Goal: Task Accomplishment & Management: Use online tool/utility

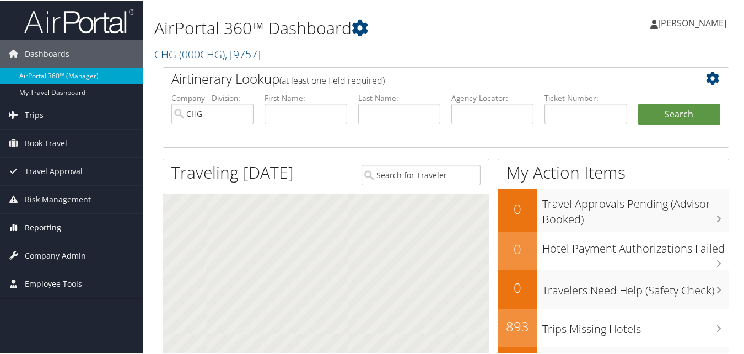
click at [56, 230] on span "Reporting" at bounding box center [43, 227] width 36 height 28
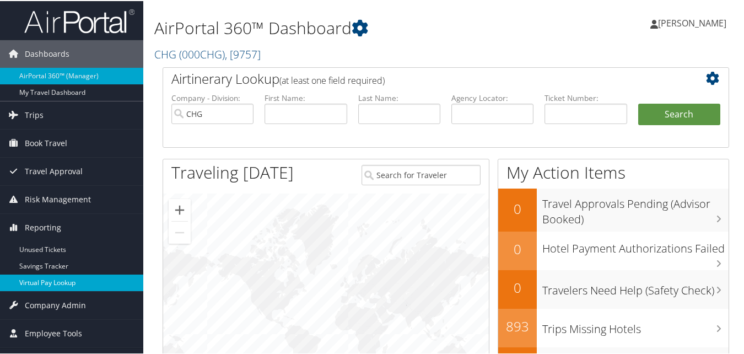
click at [46, 285] on link "Virtual Pay Lookup" at bounding box center [71, 282] width 143 height 17
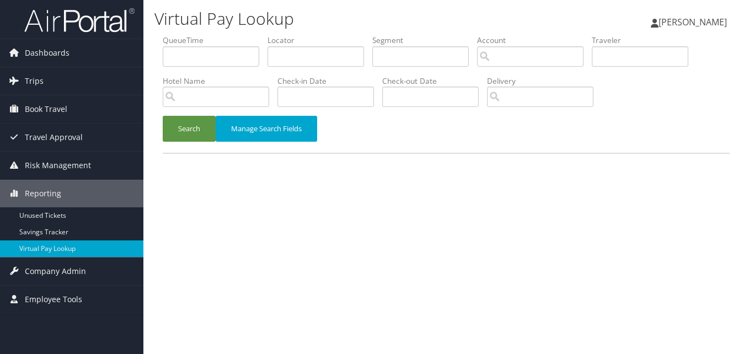
drag, startPoint x: 314, startPoint y: 39, endPoint x: 301, endPoint y: 53, distance: 19.1
click at [314, 39] on label "Locator" at bounding box center [319, 40] width 105 height 11
click at [300, 53] on input "text" at bounding box center [315, 56] width 97 height 20
paste input "KQJXMQ"
type input "KQJXMQ"
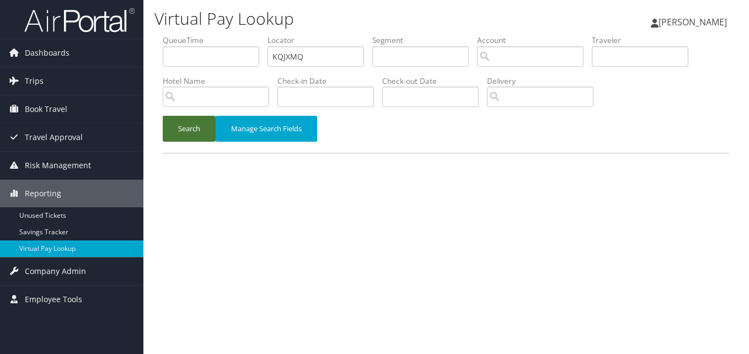
click at [185, 124] on button "Search" at bounding box center [189, 129] width 53 height 26
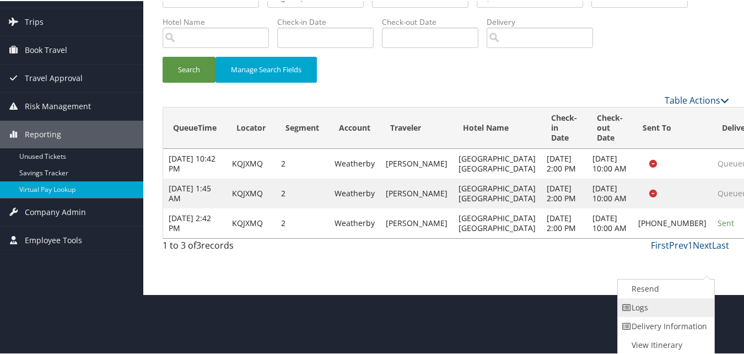
click at [644, 308] on link "Logs" at bounding box center [665, 306] width 94 height 19
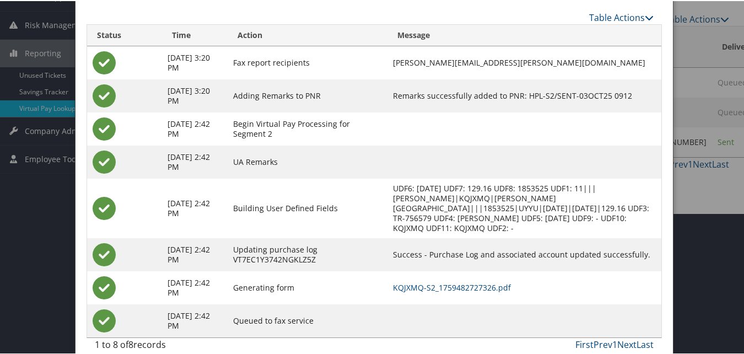
scroll to position [144, 0]
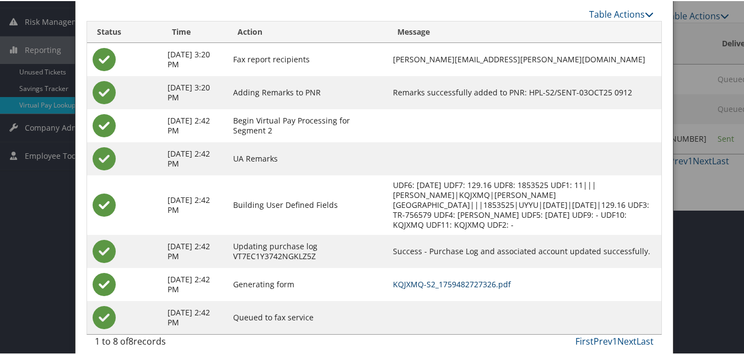
click at [463, 278] on link "KQJXMQ-S2_1759482727326.pdf" at bounding box center [452, 283] width 118 height 10
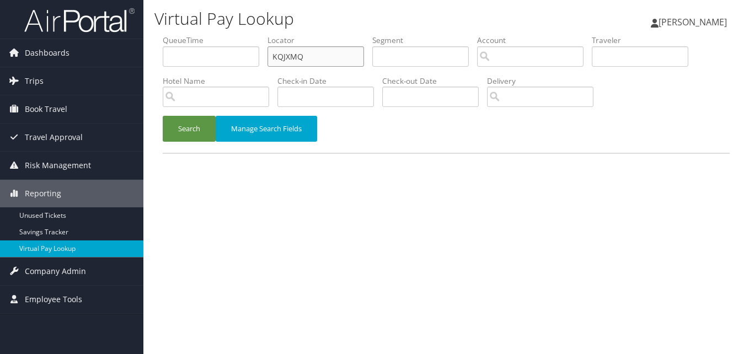
drag, startPoint x: 310, startPoint y: 56, endPoint x: 251, endPoint y: 72, distance: 61.1
click at [254, 35] on ul "QueueTime Locator KQJXMQ Segment Account Traveler Hotel Name Check-in Date Chec…" at bounding box center [446, 35] width 567 height 0
paste input "ETFRAL"
type input "ETFRAL"
click at [199, 129] on button "Search" at bounding box center [189, 129] width 53 height 26
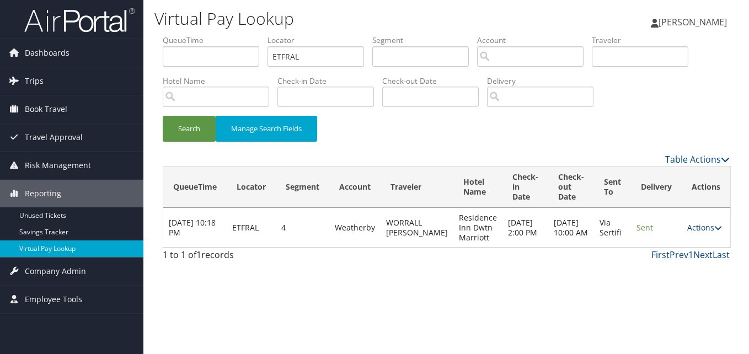
click at [706, 224] on link "Actions" at bounding box center [704, 227] width 35 height 10
click at [659, 260] on icon at bounding box center [657, 263] width 10 height 8
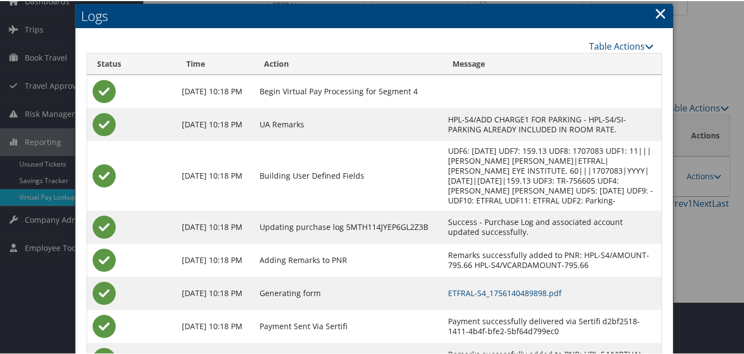
scroll to position [104, 0]
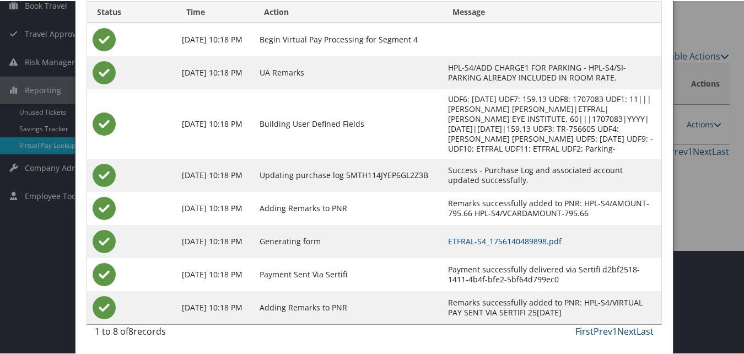
click at [475, 246] on td "ETFRAL-S4_1756140489898.pdf" at bounding box center [552, 240] width 219 height 33
click at [476, 242] on link "ETFRAL-S4_1756140489898.pdf" at bounding box center [505, 240] width 114 height 10
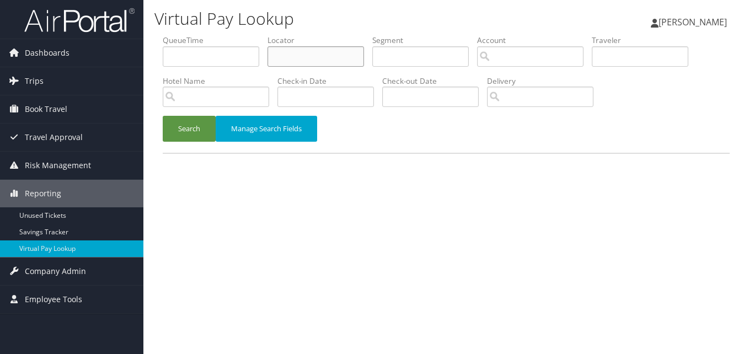
click at [305, 66] on input "text" at bounding box center [315, 56] width 97 height 20
paste input "UHLHQD"
type input "UHLHQD"
click at [205, 122] on button "Search" at bounding box center [189, 129] width 53 height 26
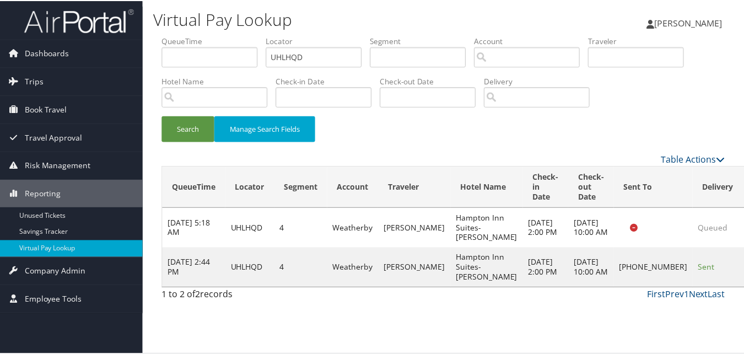
scroll to position [10, 0]
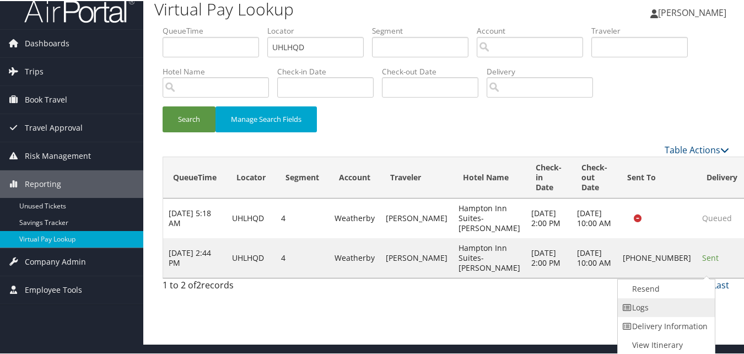
click at [645, 308] on link "Logs" at bounding box center [665, 306] width 94 height 19
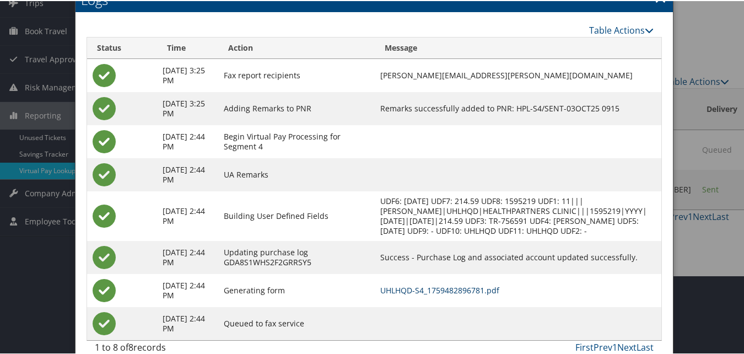
scroll to position [95, 0]
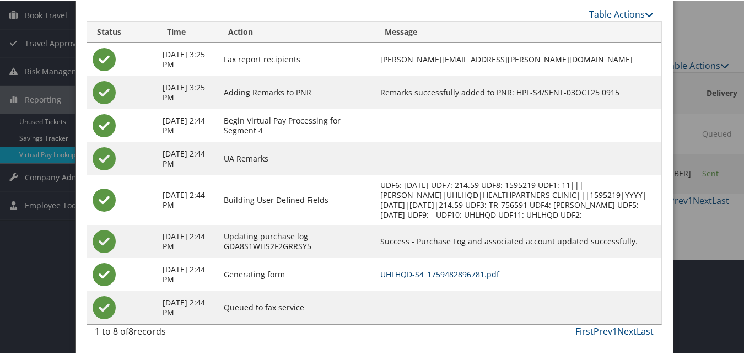
click at [483, 275] on link "UHLHQD-S4_1759482896781.pdf" at bounding box center [439, 273] width 119 height 10
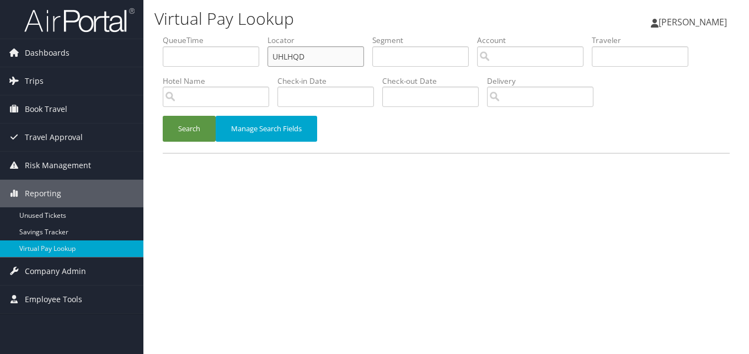
drag, startPoint x: 330, startPoint y: 46, endPoint x: 225, endPoint y: 62, distance: 106.1
click at [225, 35] on ul "QueueTime Locator UHLHQD Segment Account Traveler Hotel Name Check-in Date Chec…" at bounding box center [446, 35] width 567 height 0
paste input "YOAUKC"
type input "YOAUKC"
click at [190, 145] on div "Search Manage Search Fields" at bounding box center [445, 134] width 583 height 37
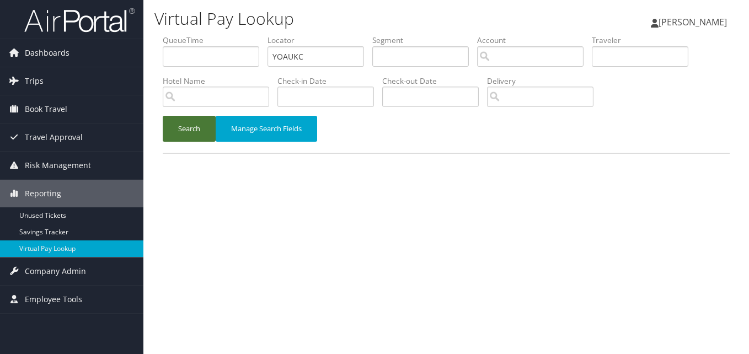
click at [202, 121] on button "Search" at bounding box center [189, 129] width 53 height 26
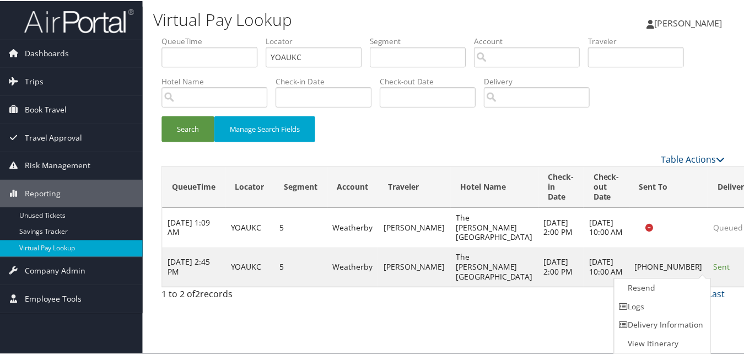
scroll to position [1, 0]
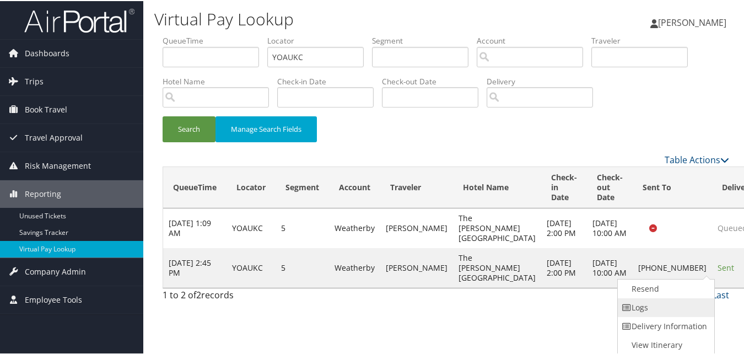
drag, startPoint x: 687, startPoint y: 274, endPoint x: 659, endPoint y: 304, distance: 41.4
click at [659, 304] on link "Logs" at bounding box center [665, 306] width 94 height 19
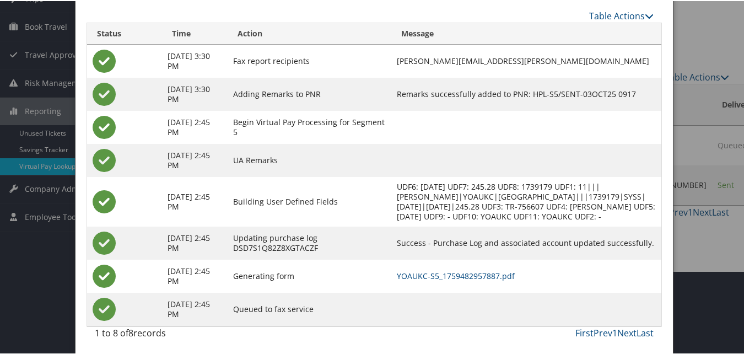
scroll to position [95, 0]
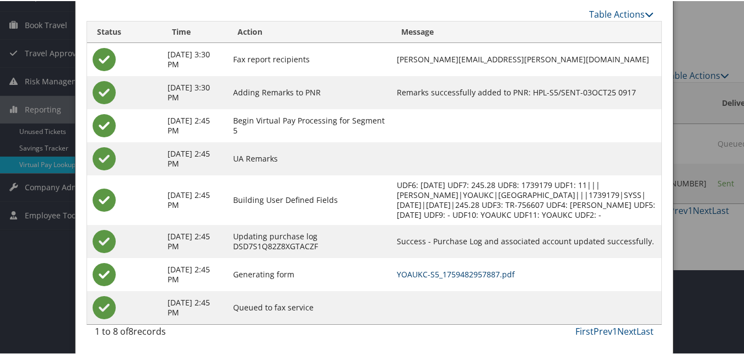
click at [509, 272] on link "YOAUKC-S5_1759482957887.pdf" at bounding box center [456, 273] width 118 height 10
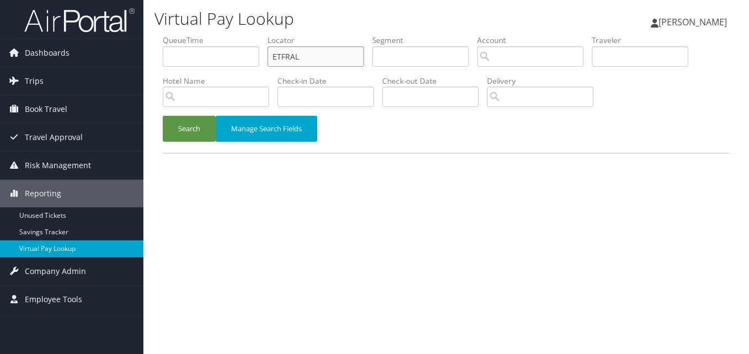
drag, startPoint x: 222, startPoint y: 65, endPoint x: 214, endPoint y: 65, distance: 8.3
click at [214, 35] on ul "QueueTime Locator ETFRAL Segment Account Traveler Hotel Name Check-in Date Chec…" at bounding box center [446, 35] width 567 height 0
paste input "NLJDPJ"
type input "NLJDPJ"
click at [213, 124] on button "Search" at bounding box center [189, 129] width 53 height 26
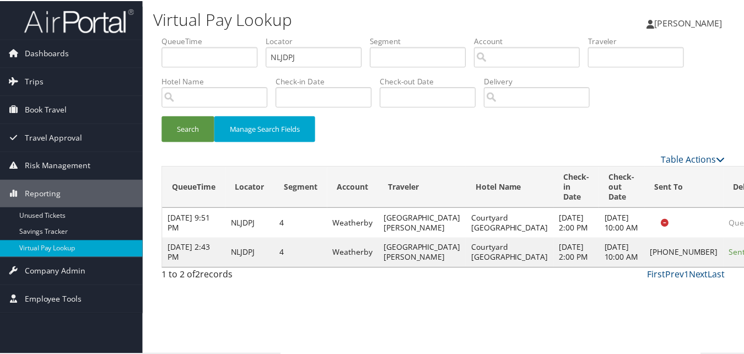
scroll to position [10, 0]
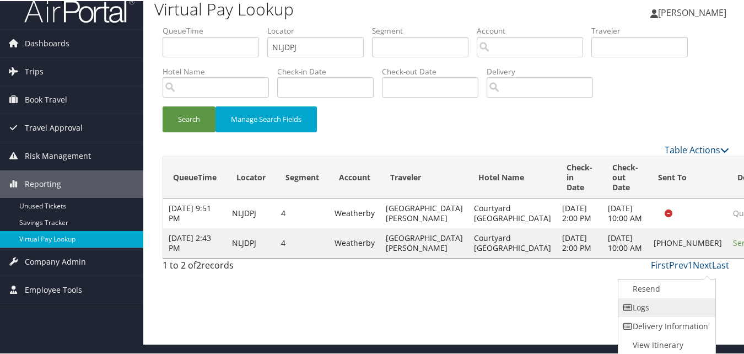
click at [651, 298] on link "Logs" at bounding box center [666, 306] width 94 height 19
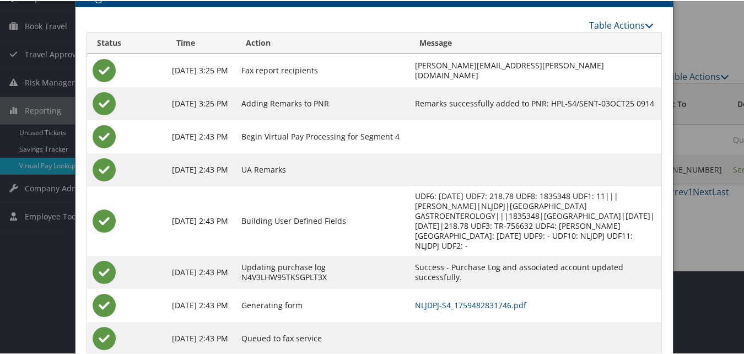
scroll to position [105, 0]
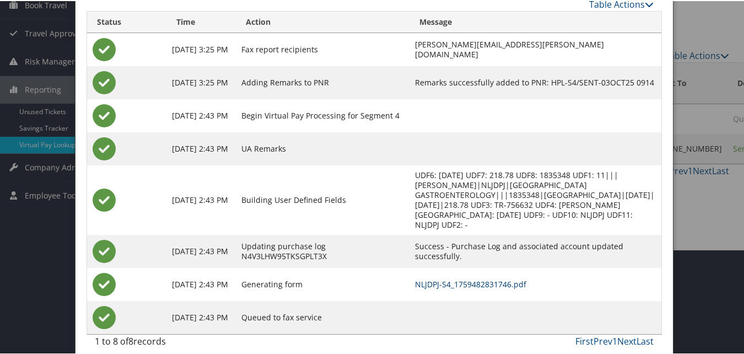
click at [454, 278] on link "NLJDPJ-S4_1759482831746.pdf" at bounding box center [470, 283] width 111 height 10
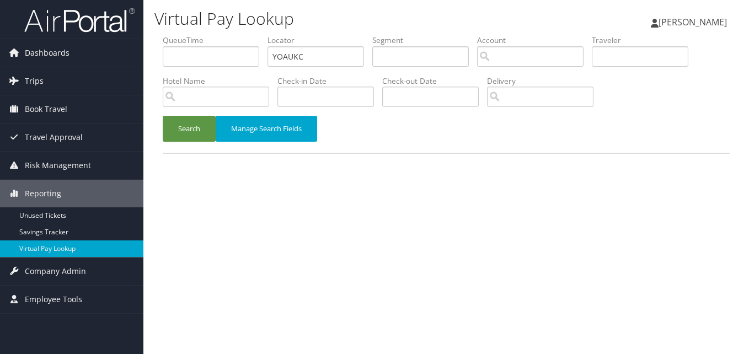
click at [202, 35] on ul "QueueTime Locator YOAUKC Segment Account Traveler Hotel Name Check-in Date Chec…" at bounding box center [446, 35] width 567 height 0
type input "FZGAWG"
click at [168, 126] on button "Search" at bounding box center [189, 129] width 53 height 26
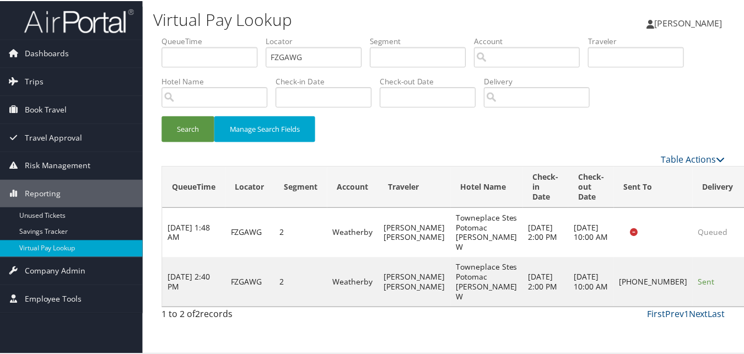
scroll to position [10, 0]
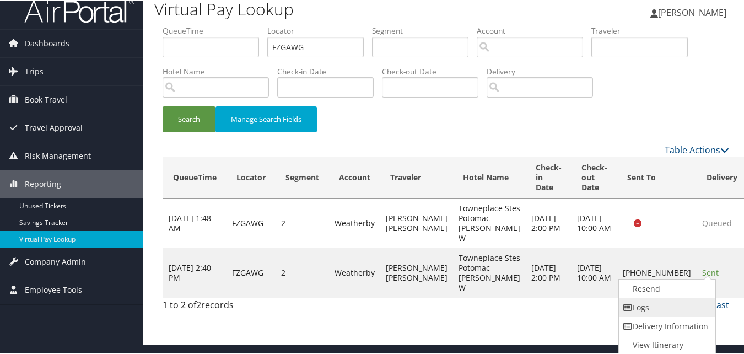
click at [649, 307] on link "Logs" at bounding box center [666, 306] width 94 height 19
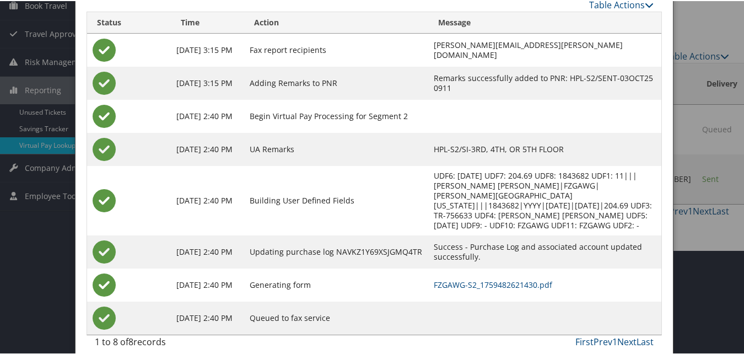
scroll to position [115, 0]
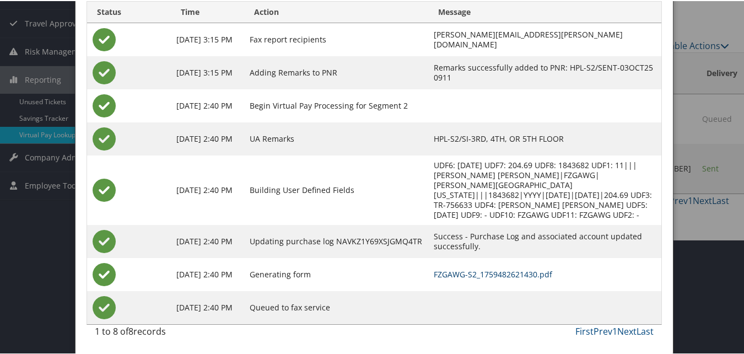
click at [524, 270] on link "FZGAWG-S2_1759482621430.pdf" at bounding box center [493, 273] width 119 height 10
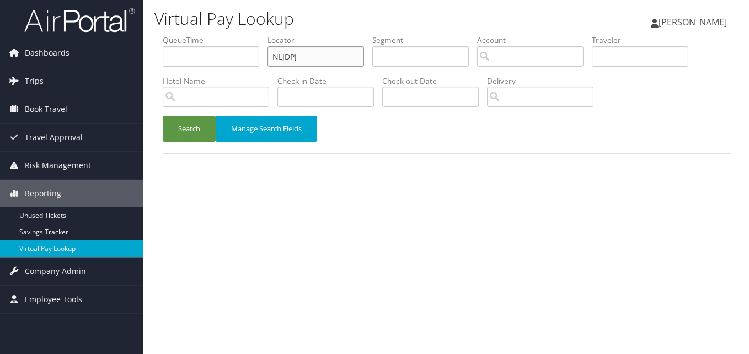
drag, startPoint x: 288, startPoint y: 52, endPoint x: 222, endPoint y: 62, distance: 67.4
click at [222, 35] on ul "QueueTime Locator NLJDPJ Segment Account Traveler Hotel Name Check-in Date Chec…" at bounding box center [446, 35] width 567 height 0
paste input "MBOLGN"
type input "MBOLGN"
click at [210, 124] on button "Search" at bounding box center [189, 129] width 53 height 26
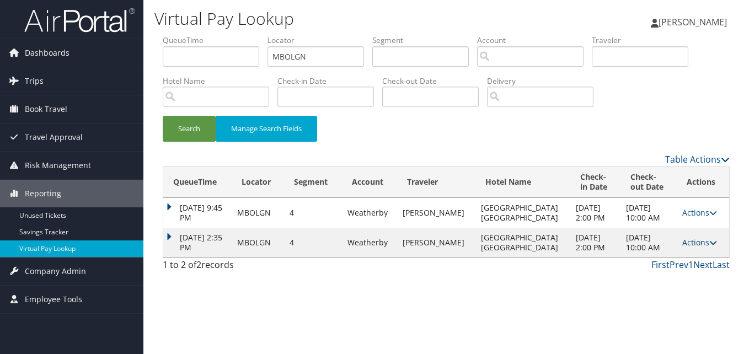
click at [702, 244] on link "Actions" at bounding box center [699, 242] width 35 height 10
click at [668, 275] on link "Logs" at bounding box center [675, 277] width 69 height 19
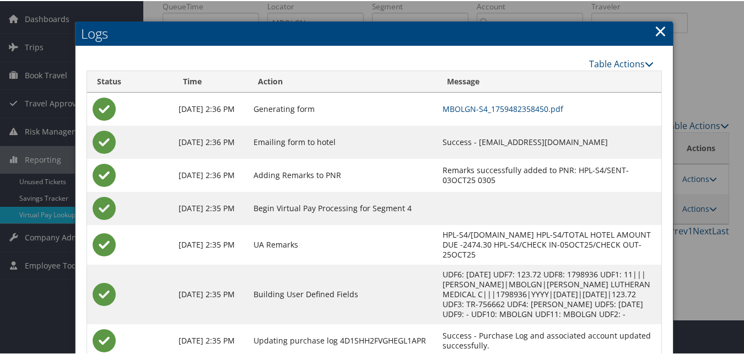
scroll to position [68, 0]
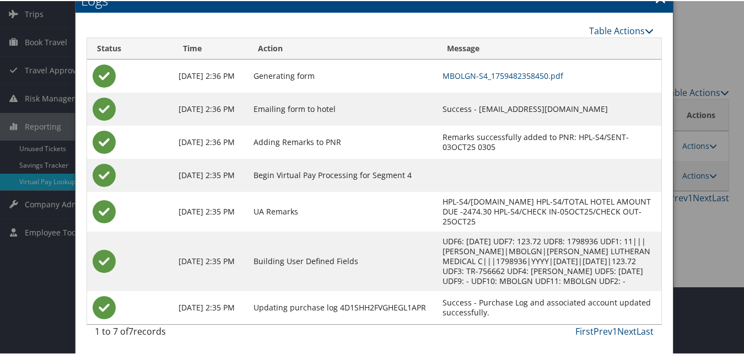
click at [445, 84] on td "MBOLGN-S4_1759482358450.pdf" at bounding box center [549, 74] width 224 height 33
click at [450, 71] on link "MBOLGN-S4_1759482358450.pdf" at bounding box center [503, 74] width 121 height 10
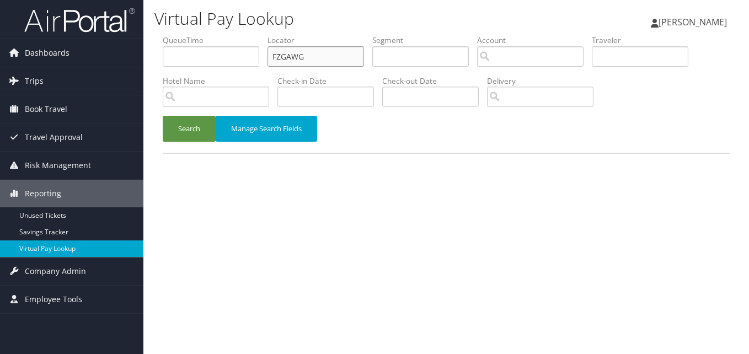
drag, startPoint x: 319, startPoint y: 62, endPoint x: 243, endPoint y: 65, distance: 76.7
click at [243, 35] on ul "QueueTime Locator FZGAWG Segment Account Traveler Hotel Name Check-in Date Chec…" at bounding box center [446, 35] width 567 height 0
paste input "ALGTFI"
type input "ALGTFI"
click at [163, 116] on button "Search" at bounding box center [189, 129] width 53 height 26
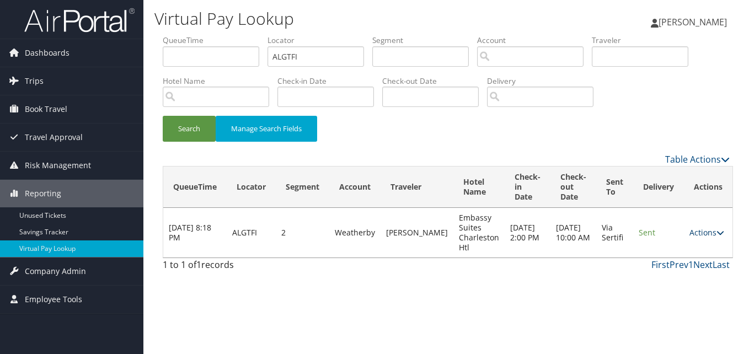
click at [700, 227] on link "Actions" at bounding box center [706, 232] width 35 height 10
click at [684, 262] on link "Logs" at bounding box center [681, 267] width 69 height 19
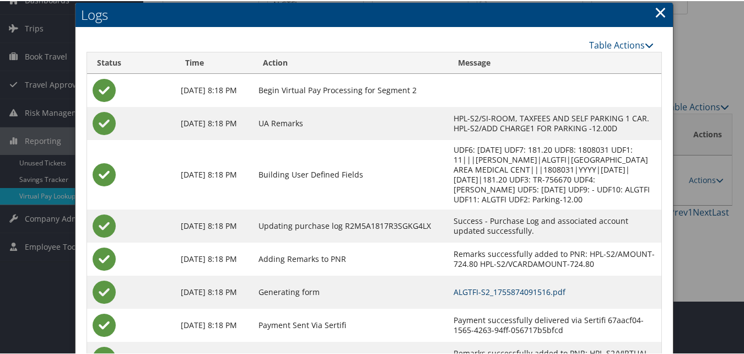
scroll to position [94, 0]
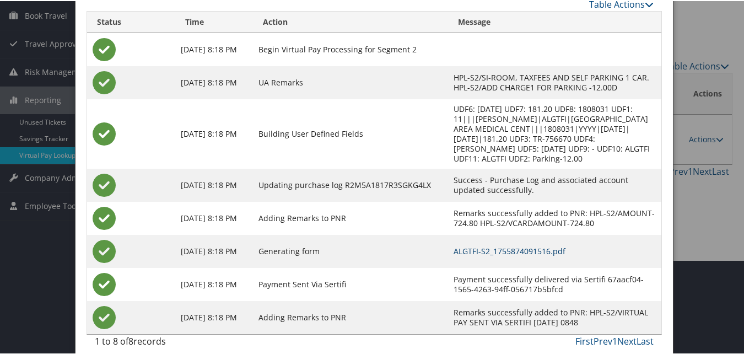
click at [513, 245] on link "ALGTFI-S2_1755874091516.pdf" at bounding box center [510, 250] width 112 height 10
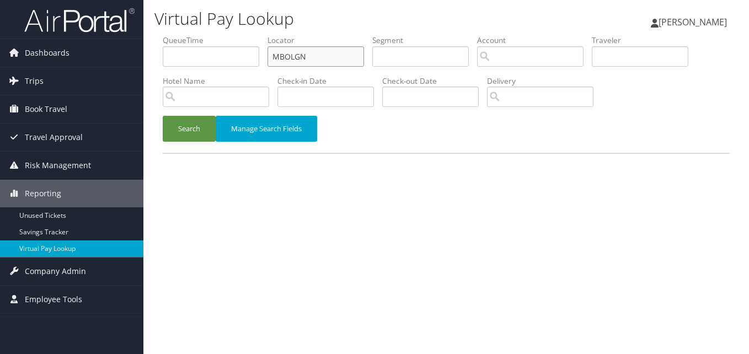
drag, startPoint x: 318, startPoint y: 53, endPoint x: 265, endPoint y: 61, distance: 53.0
click at [265, 35] on ul "QueueTime Locator MBOLGN Segment Account Traveler Hotel Name Check-in Date Chec…" at bounding box center [446, 35] width 567 height 0
paste input "DCOZYJ"
type input "DCOZYJ"
click at [187, 124] on button "Search" at bounding box center [189, 129] width 53 height 26
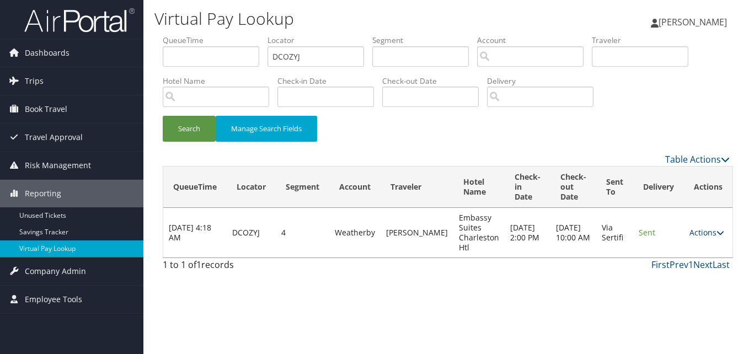
click at [698, 235] on link "Actions" at bounding box center [706, 232] width 35 height 10
click at [671, 259] on link "Logs" at bounding box center [681, 267] width 69 height 19
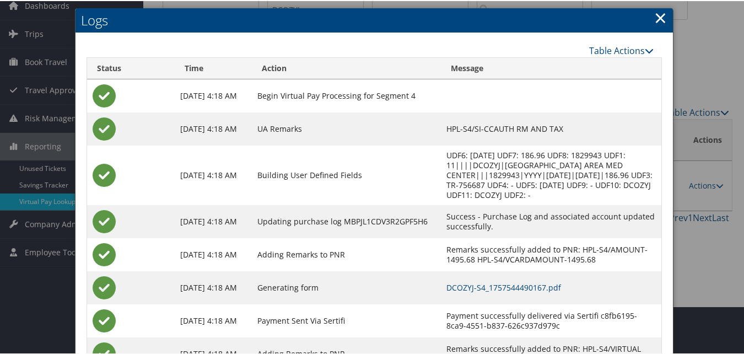
scroll to position [94, 0]
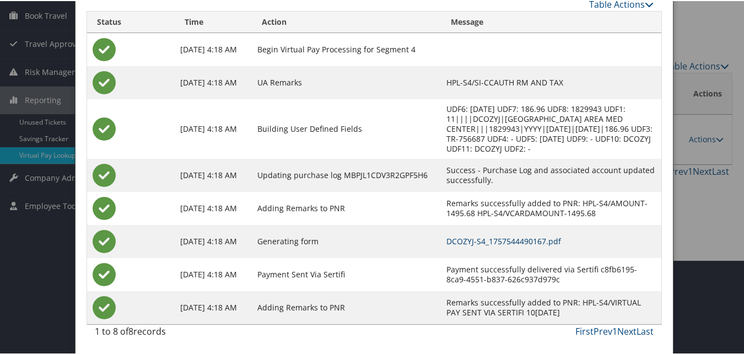
click at [510, 244] on link "DCOZYJ-S4_1757544490167.pdf" at bounding box center [504, 240] width 115 height 10
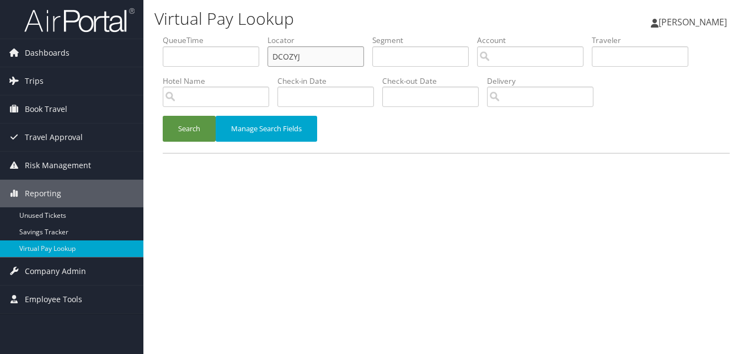
drag, startPoint x: 303, startPoint y: 55, endPoint x: 240, endPoint y: 58, distance: 63.0
click at [240, 35] on ul "QueueTime Locator DCOZYJ Segment Account Traveler Hotel Name Check-in Date Chec…" at bounding box center [446, 35] width 567 height 0
paste input "WNDPXY"
type input "WNDPXY"
click at [180, 133] on button "Search" at bounding box center [189, 129] width 53 height 26
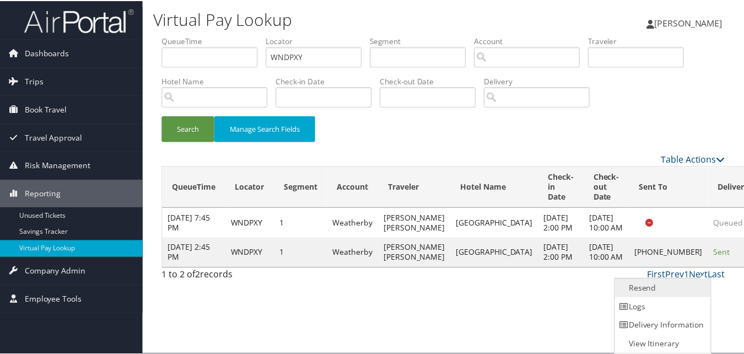
scroll to position [1, 0]
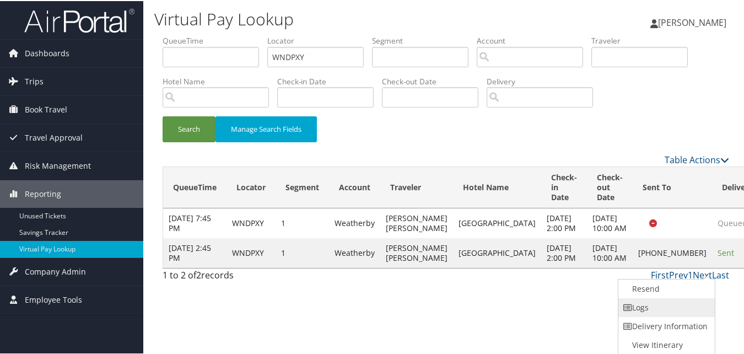
click at [646, 305] on link "Logs" at bounding box center [666, 306] width 94 height 19
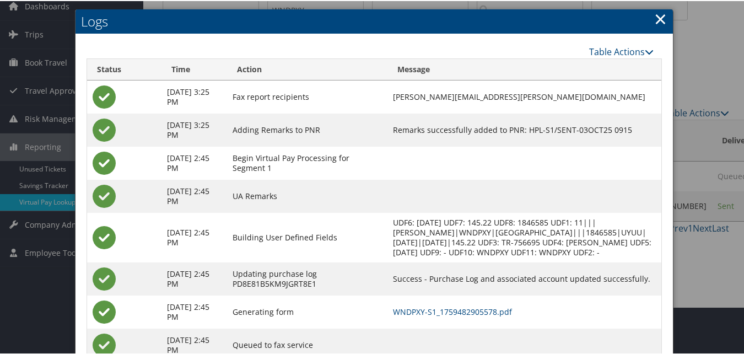
scroll to position [95, 0]
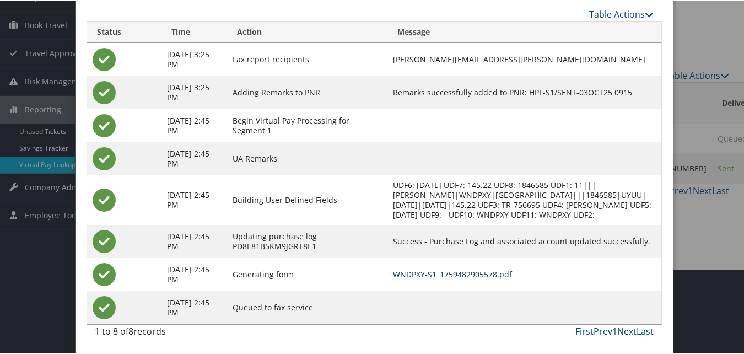
click at [471, 273] on link "WNDPXY-S1_1759482905578.pdf" at bounding box center [452, 273] width 119 height 10
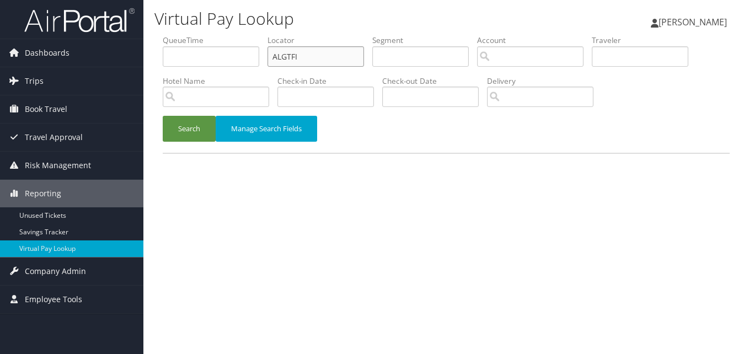
paste input "DWGNWJ"
drag, startPoint x: 0, startPoint y: 0, endPoint x: 217, endPoint y: 63, distance: 225.8
click at [217, 35] on ul "QueueTime Locator DWGNWJ Segment Account Traveler Hotel Name Check-in Date Chec…" at bounding box center [446, 35] width 567 height 0
type input "DWGNWJ"
click at [195, 119] on button "Search" at bounding box center [189, 129] width 53 height 26
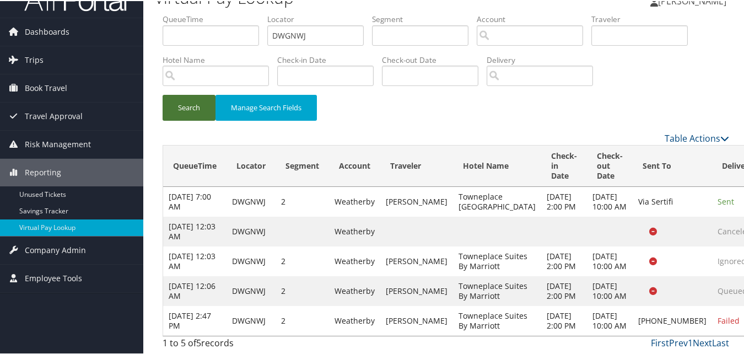
scroll to position [72, 0]
click at [692, 246] on icon at bounding box center [691, 250] width 10 height 8
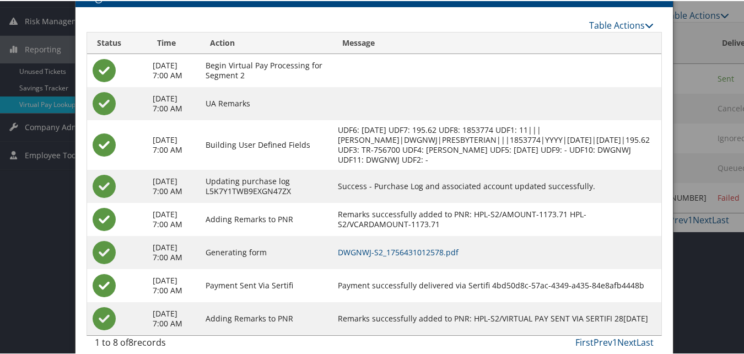
scroll to position [202, 0]
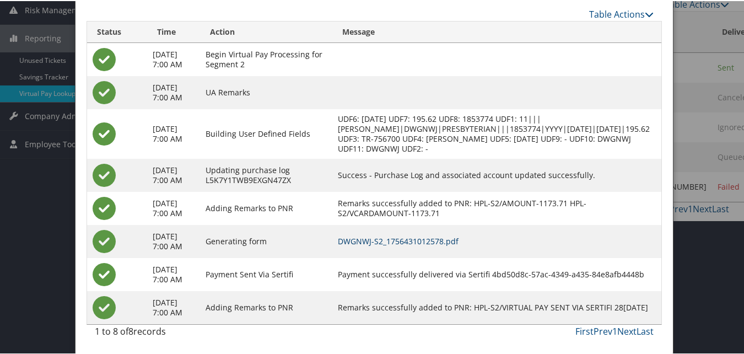
click at [376, 235] on link "DWGNWJ-S2_1756431012578.pdf" at bounding box center [398, 240] width 121 height 10
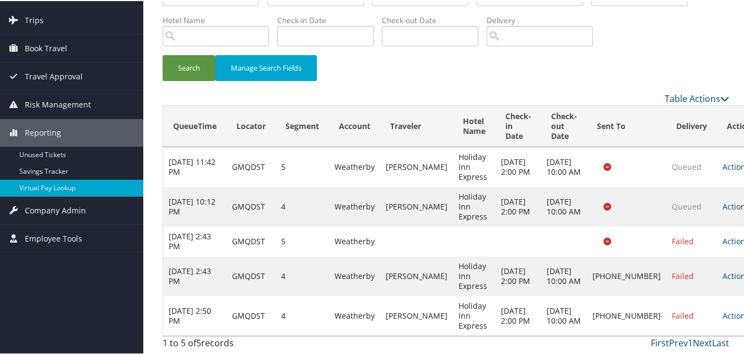
click at [717, 303] on td "Actions Resend Logs Delivery Information View Itinerary" at bounding box center [741, 315] width 49 height 40
click at [723, 312] on link "Actions" at bounding box center [740, 314] width 35 height 10
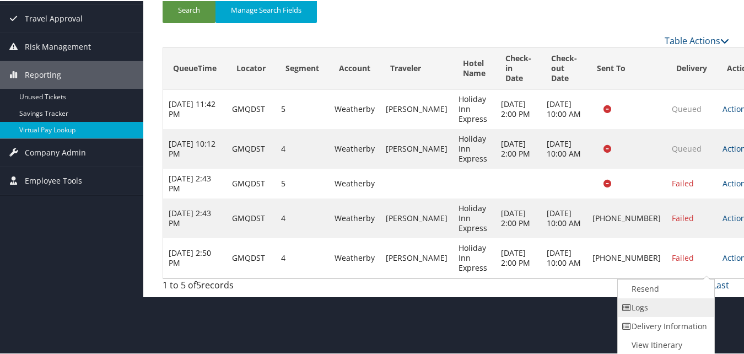
click at [626, 312] on link "Logs" at bounding box center [665, 306] width 94 height 19
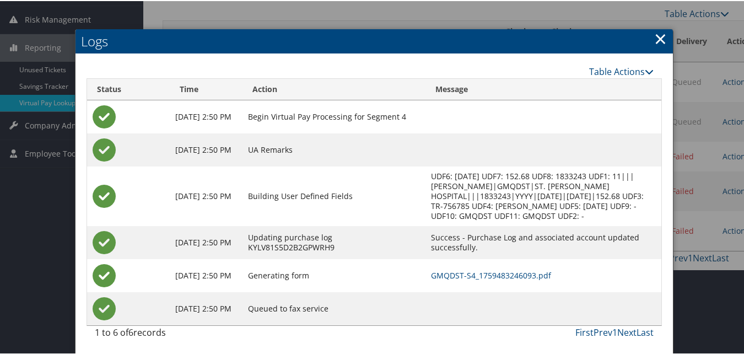
scroll to position [148, 0]
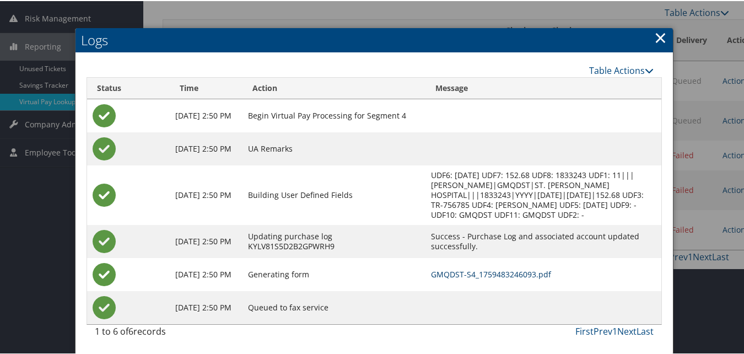
click at [452, 267] on td "GMQDST-S4_1759483246093.pdf" at bounding box center [544, 273] width 236 height 33
click at [453, 271] on link "GMQDST-S4_1759483246093.pdf" at bounding box center [491, 273] width 120 height 10
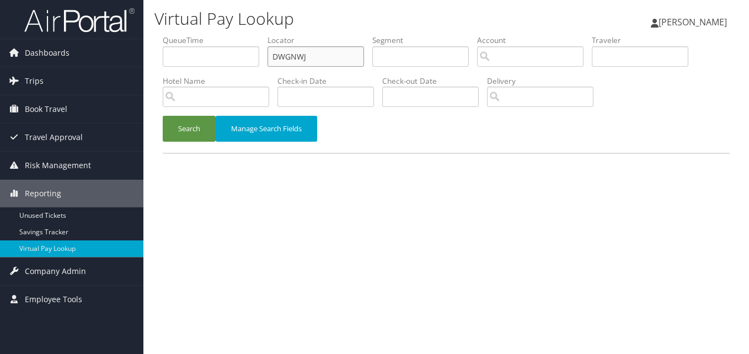
click at [306, 60] on input "DWGNWJ" at bounding box center [315, 56] width 97 height 20
drag, startPoint x: 320, startPoint y: 58, endPoint x: 222, endPoint y: 69, distance: 98.8
click at [222, 35] on ul "QueueTime Locator DWGNWJ Segment Account Traveler Hotel Name Check-in Date Chec…" at bounding box center [446, 35] width 567 height 0
paste input "LPXMPB"
click at [180, 122] on button "Search" at bounding box center [189, 129] width 53 height 26
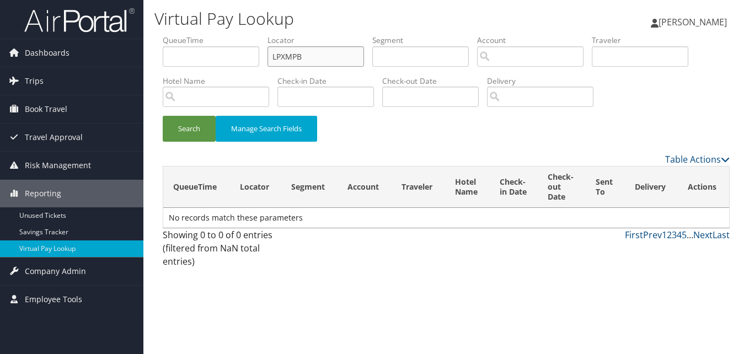
click at [296, 51] on input "LPXMPB" at bounding box center [315, 56] width 97 height 20
click at [294, 54] on input "LPXMPB" at bounding box center [315, 56] width 97 height 20
type input "LPXMPB"
click at [181, 131] on button "Search" at bounding box center [189, 129] width 53 height 26
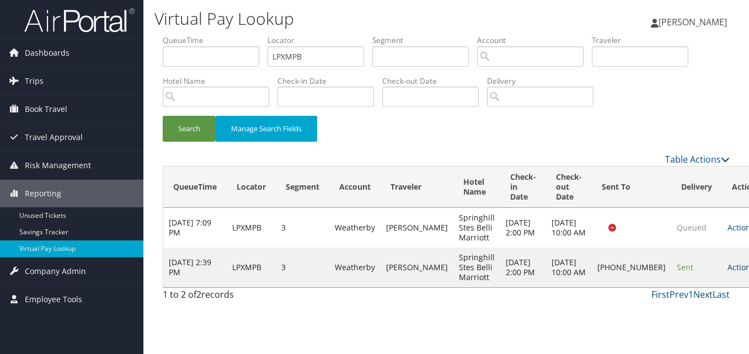
click at [727, 272] on link "Actions" at bounding box center [744, 267] width 35 height 10
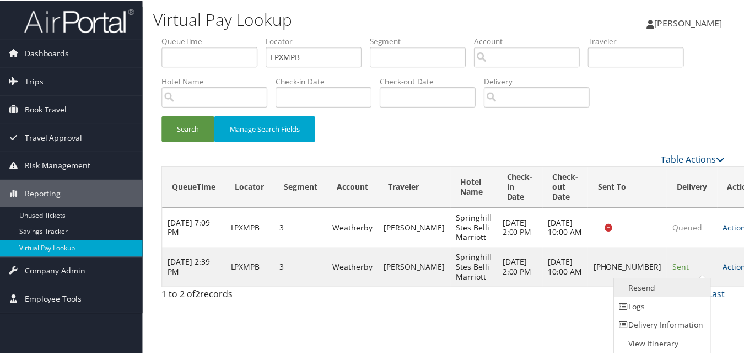
scroll to position [1, 0]
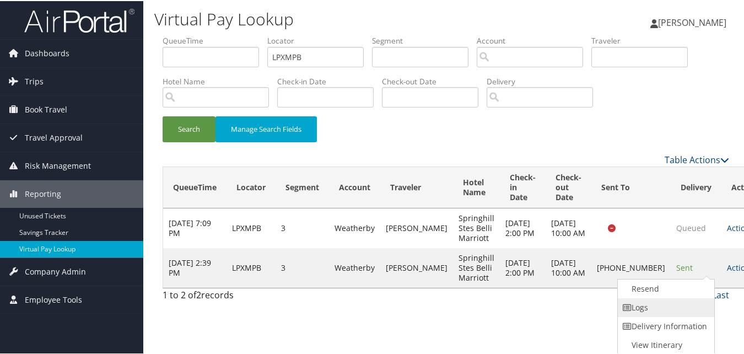
click at [653, 304] on link "Logs" at bounding box center [665, 306] width 94 height 19
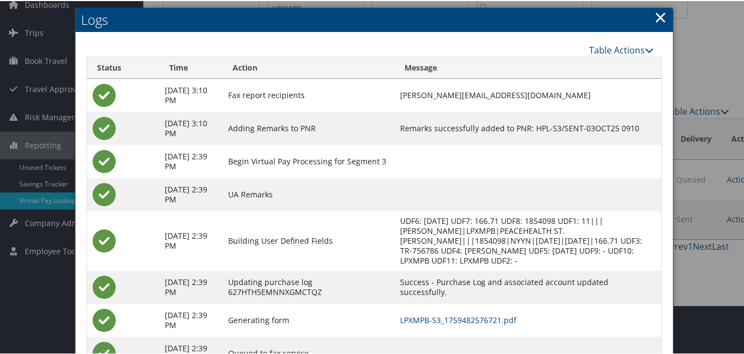
scroll to position [95, 0]
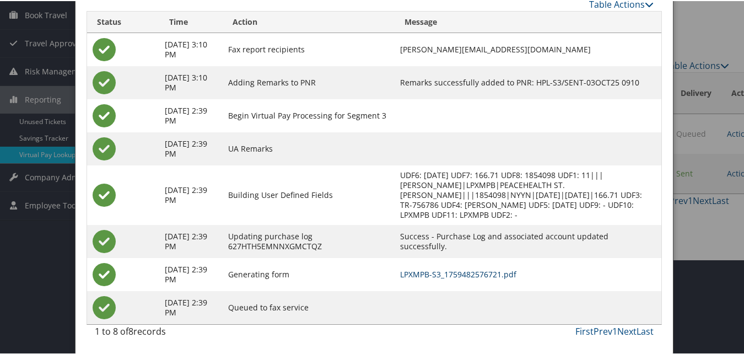
click at [451, 273] on link "LPXMPB-S3_1759482576721.pdf" at bounding box center [458, 273] width 116 height 10
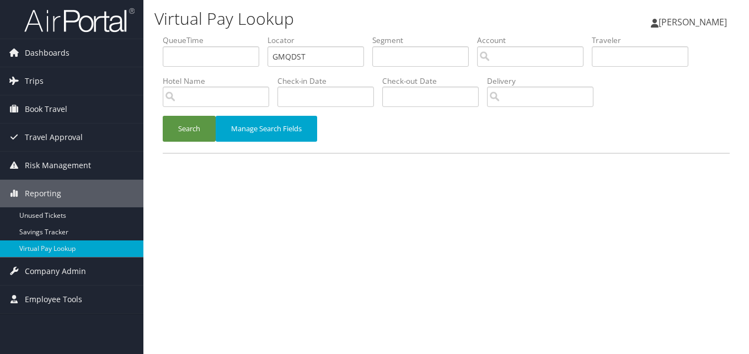
click at [242, 35] on ul "QueueTime Locator GMQDST Segment Account Traveler Hotel Name Check-in Date Chec…" at bounding box center [446, 35] width 567 height 0
type input "OQXHBD"
click at [195, 124] on button "Search" at bounding box center [189, 129] width 53 height 26
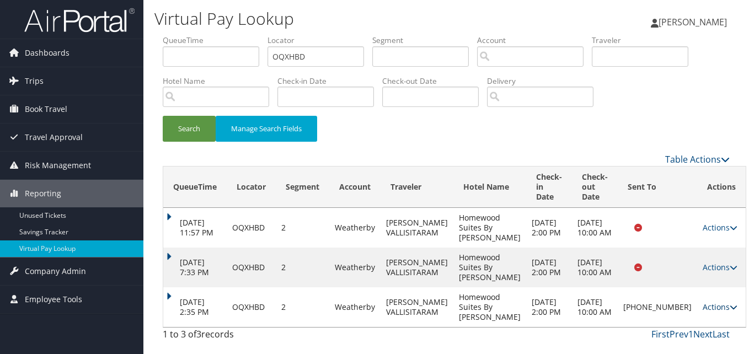
click at [703, 307] on link "Actions" at bounding box center [720, 307] width 35 height 10
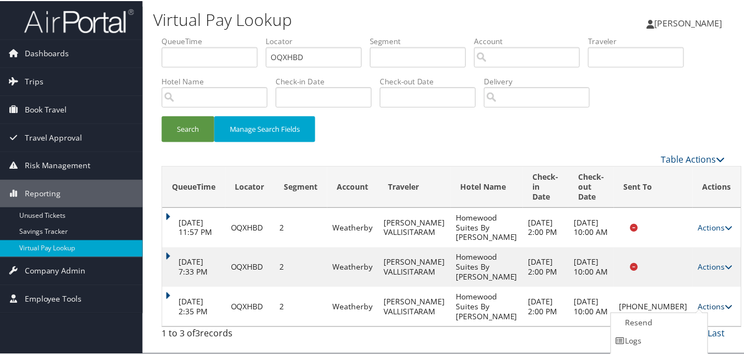
scroll to position [35, 0]
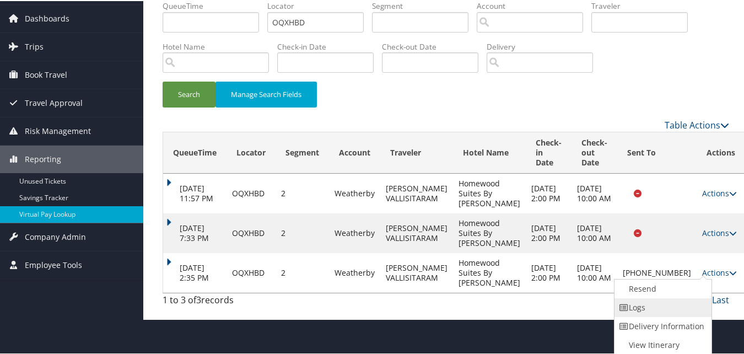
click at [659, 304] on link "Logs" at bounding box center [662, 306] width 94 height 19
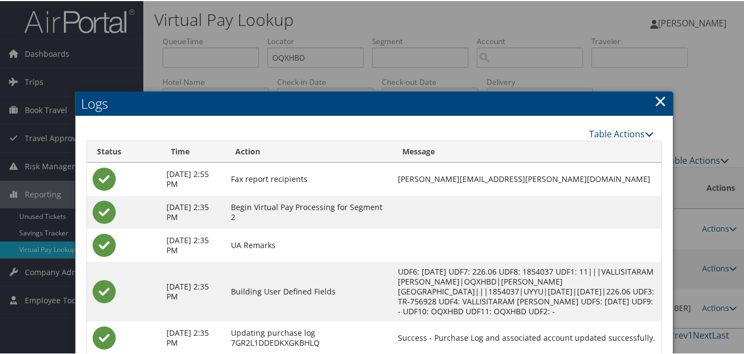
scroll to position [97, 0]
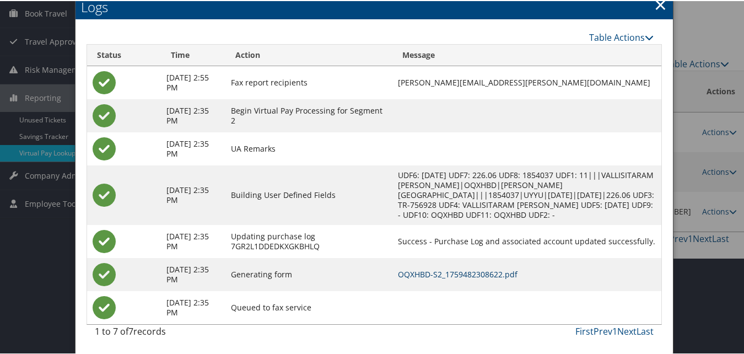
click at [505, 269] on link "OQXHBD-S2_1759482308622.pdf" at bounding box center [458, 273] width 120 height 10
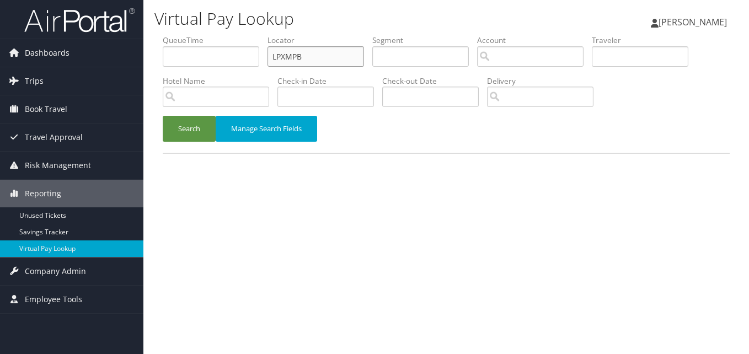
drag, startPoint x: 280, startPoint y: 52, endPoint x: 183, endPoint y: 79, distance: 100.2
click at [183, 35] on ul "QueueTime Locator LPXMPB Segment Account Traveler Hotel Name Check-in Date Chec…" at bounding box center [446, 35] width 567 height 0
paste input "OOLRCD"
type input "OOLRCD"
click at [180, 125] on button "Search" at bounding box center [189, 129] width 53 height 26
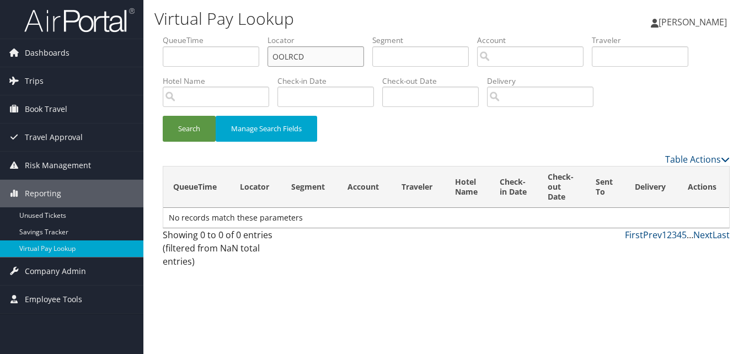
drag, startPoint x: 303, startPoint y: 55, endPoint x: 239, endPoint y: 60, distance: 63.6
click at [239, 35] on ul "QueueTime Locator OOLRCD Segment Account Traveler Hotel Name Check-in Date Chec…" at bounding box center [446, 35] width 567 height 0
paste input "UTYXKY"
click at [205, 113] on li "Hotel Name" at bounding box center [220, 96] width 115 height 40
click at [216, 138] on button "Search" at bounding box center [189, 129] width 53 height 26
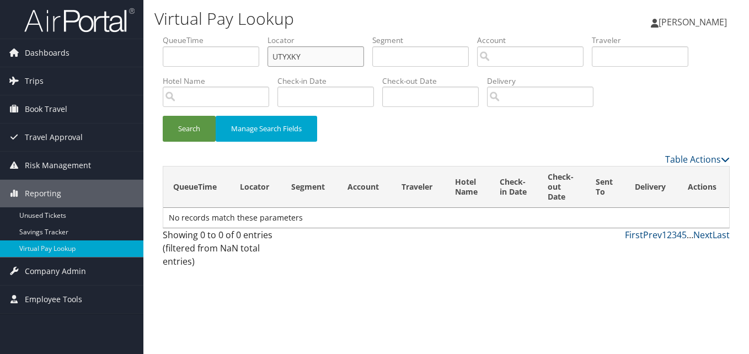
drag, startPoint x: 307, startPoint y: 62, endPoint x: 244, endPoint y: 87, distance: 68.1
click at [251, 35] on ul "QueueTime Locator UTYXKY Segment Account Traveler Hotel Name Check-in Date Chec…" at bounding box center [446, 35] width 567 height 0
paste input "JCHMV"
type input "UJCHMV"
click at [173, 128] on button "Search" at bounding box center [189, 129] width 53 height 26
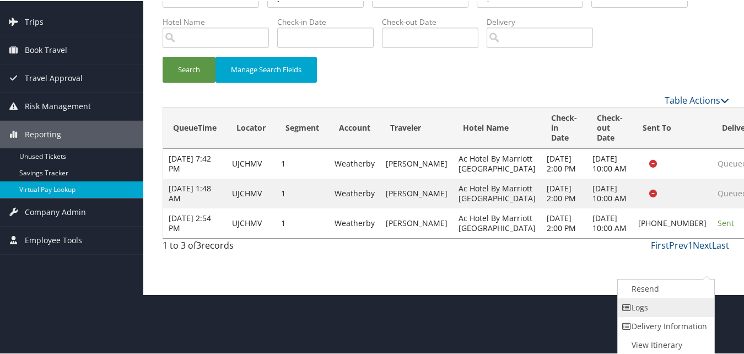
click at [644, 314] on link "Logs" at bounding box center [665, 306] width 94 height 19
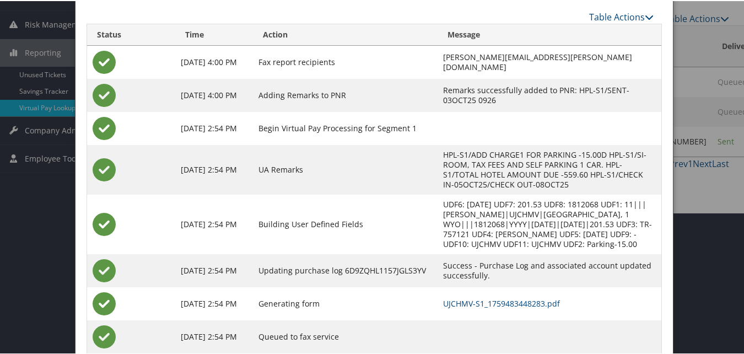
scroll to position [151, 0]
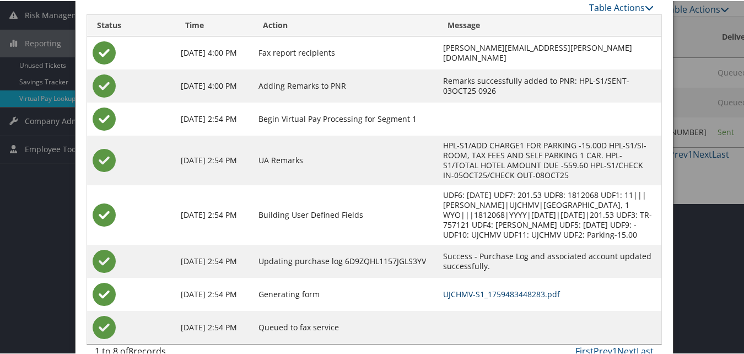
click at [477, 288] on link "UJCHMV-S1_1759483448283.pdf" at bounding box center [501, 293] width 117 height 10
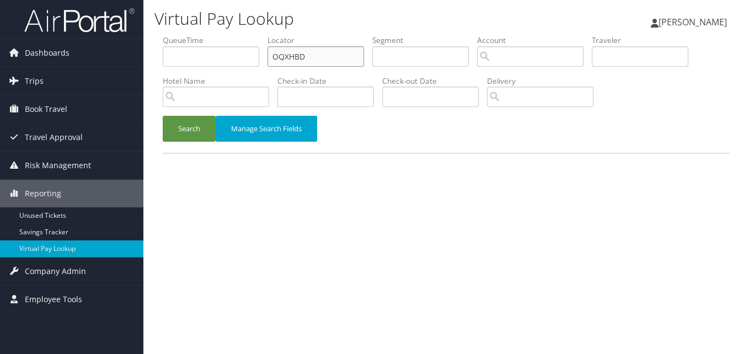
drag, startPoint x: 326, startPoint y: 50, endPoint x: 256, endPoint y: 57, distance: 70.3
click at [256, 35] on ul "QueueTime Locator OQXHBD Segment Account Traveler Hotel Name Check-in Date Chec…" at bounding box center [446, 35] width 567 height 0
paste input "ANRLWE"
type input "ANRLWE"
click at [190, 127] on button "Search" at bounding box center [189, 129] width 53 height 26
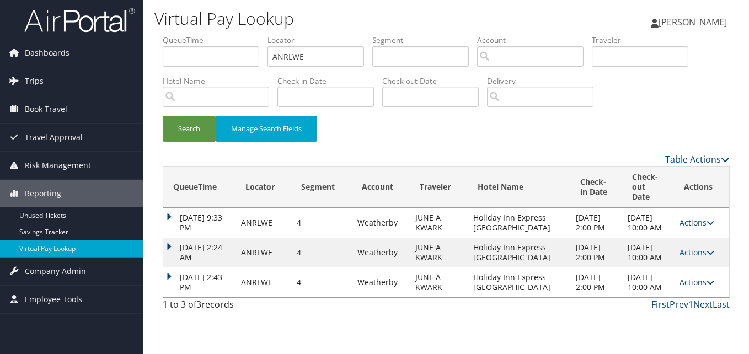
click at [682, 287] on link "Actions" at bounding box center [696, 282] width 35 height 10
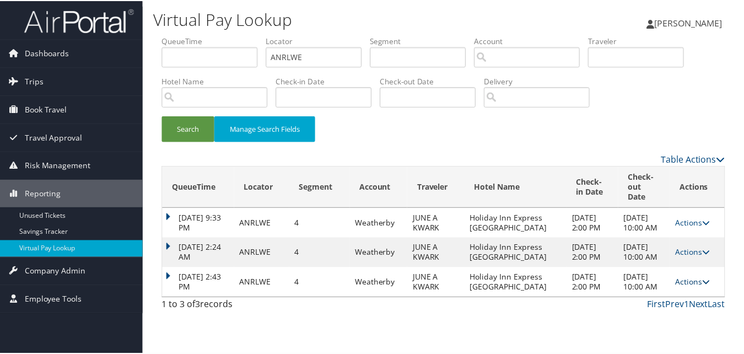
scroll to position [36, 0]
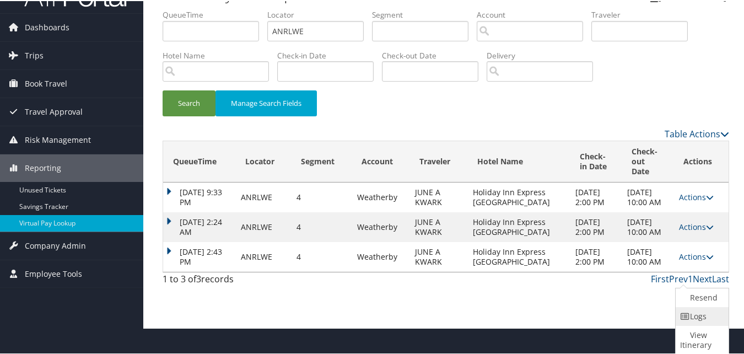
click at [688, 318] on icon at bounding box center [685, 316] width 10 height 8
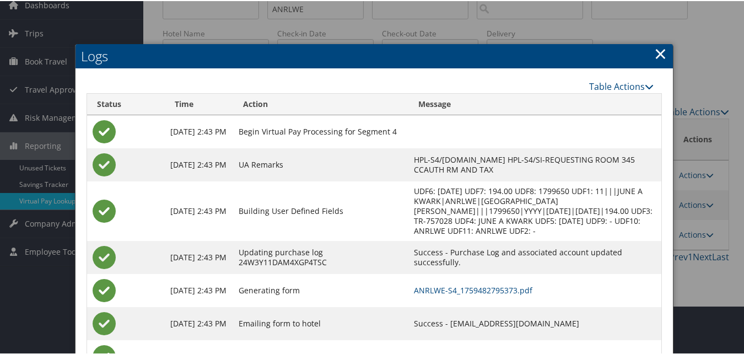
scroll to position [98, 0]
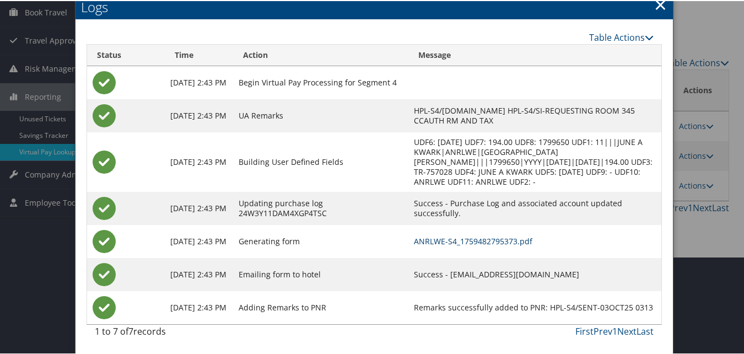
click at [500, 242] on link "ANRLWE-S4_1759482795373.pdf" at bounding box center [473, 240] width 119 height 10
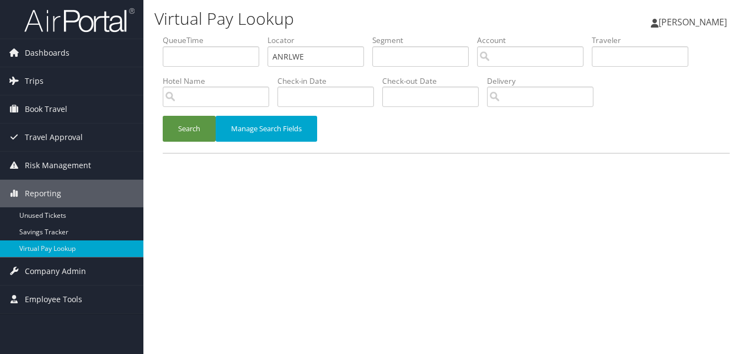
click at [296, 52] on input "ANRLWE" at bounding box center [315, 56] width 97 height 20
drag, startPoint x: 310, startPoint y: 57, endPoint x: 238, endPoint y: 58, distance: 72.3
click at [238, 35] on ul "QueueTime Locator ANRLWE Segment Account Traveler Hotel Name Check-in Date Chec…" at bounding box center [446, 35] width 567 height 0
type input "AEZJVH"
click at [204, 130] on button "Search" at bounding box center [189, 129] width 53 height 26
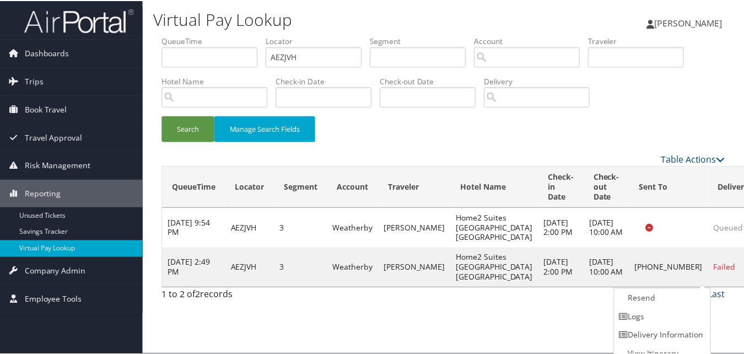
scroll to position [10, 0]
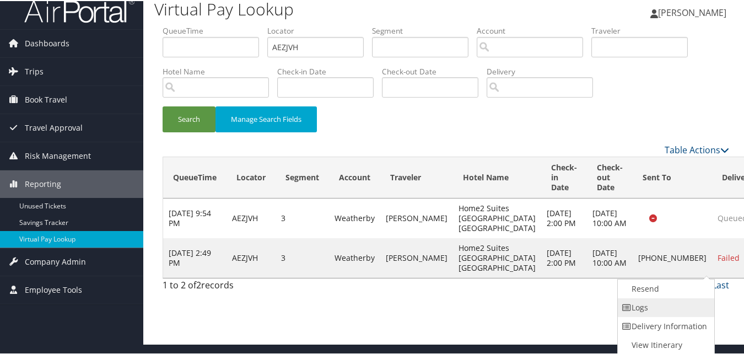
click at [682, 302] on link "Logs" at bounding box center [665, 306] width 94 height 19
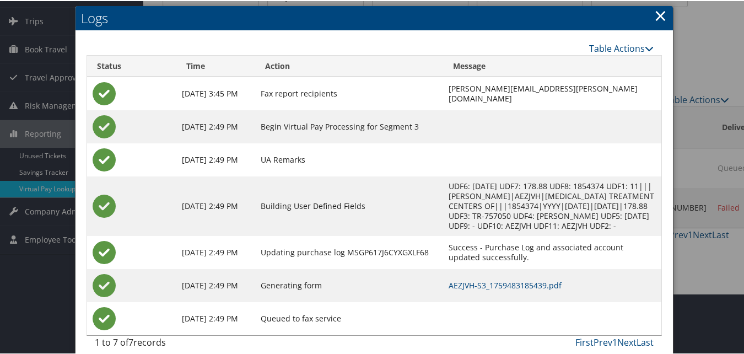
scroll to position [62, 0]
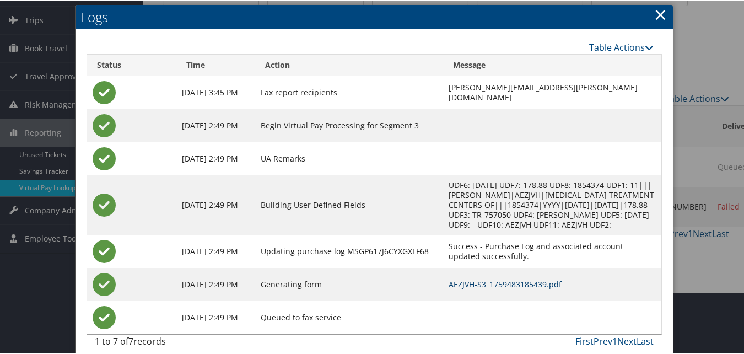
click at [443, 268] on td "AEZJVH-S3_1759483185439.pdf" at bounding box center [552, 283] width 218 height 33
click at [449, 278] on link "AEZJVH-S3_1759483185439.pdf" at bounding box center [505, 283] width 113 height 10
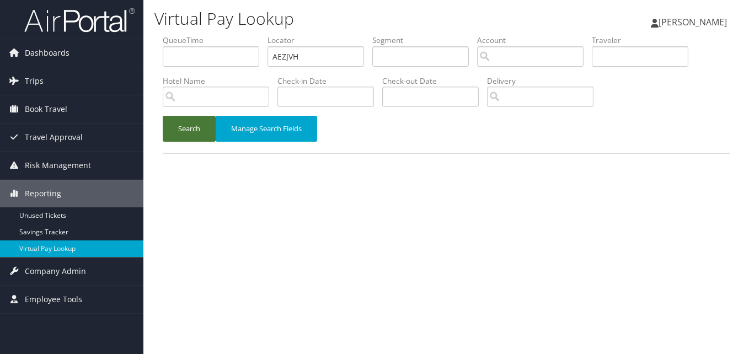
click at [171, 131] on button "Search" at bounding box center [189, 129] width 53 height 26
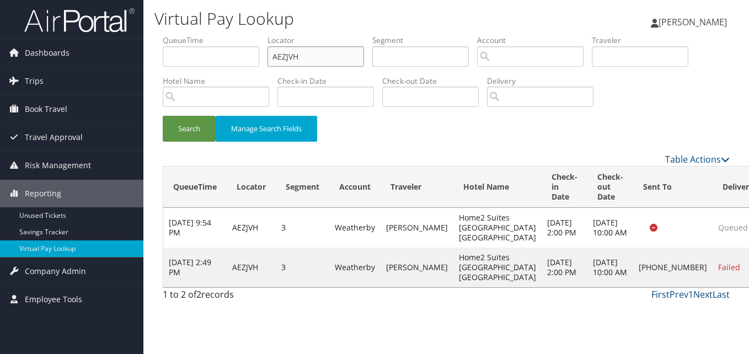
paste input "SMQVIU"
drag, startPoint x: 305, startPoint y: 49, endPoint x: 230, endPoint y: 69, distance: 77.7
click at [230, 35] on ul "QueueTime Locator SMQVIU Segment Account Traveler Hotel Name Check-in Date Chec…" at bounding box center [446, 35] width 567 height 0
type input "SMQVIU"
click at [191, 127] on button "Search" at bounding box center [189, 129] width 53 height 26
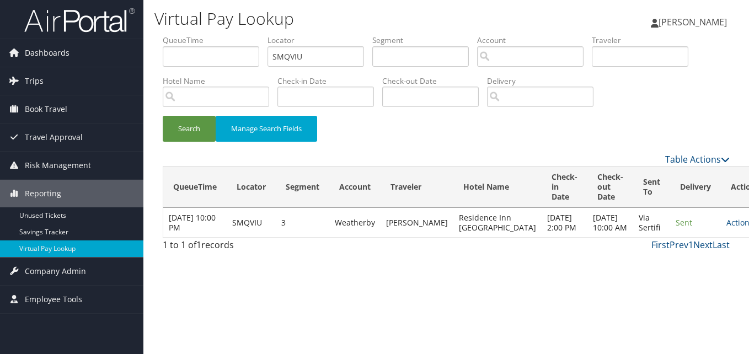
click at [721, 225] on td "Actions Resend Logs View Itinerary" at bounding box center [745, 223] width 49 height 30
click at [726, 228] on link "Actions" at bounding box center [743, 222] width 35 height 10
click at [659, 270] on icon at bounding box center [657, 268] width 10 height 8
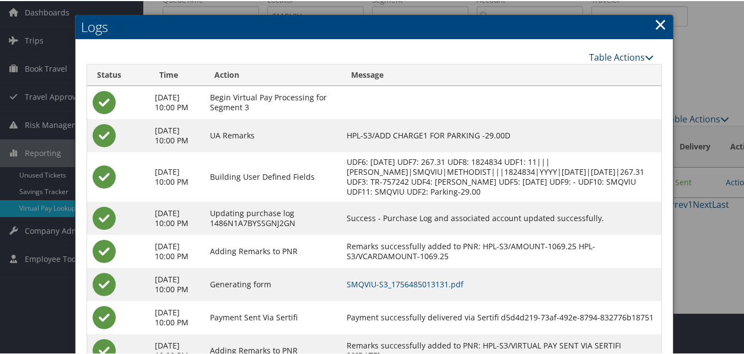
scroll to position [84, 0]
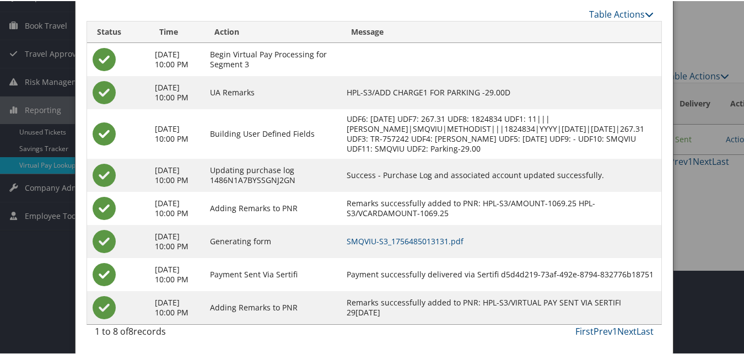
click at [455, 230] on td "SMQVIU-S3_1756485013131.pdf" at bounding box center [501, 240] width 320 height 33
click at [455, 238] on link "SMQVIU-S3_1756485013131.pdf" at bounding box center [405, 240] width 117 height 10
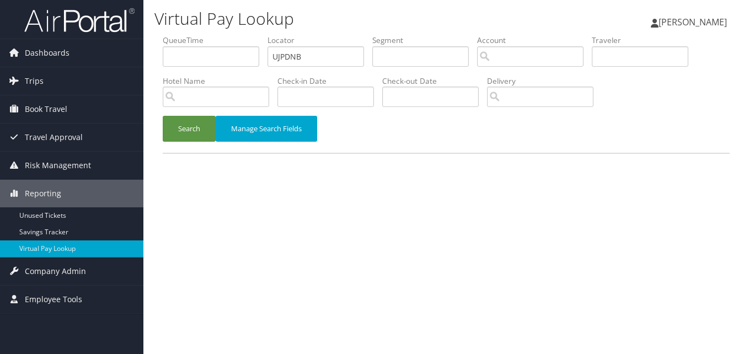
click at [181, 35] on ul "QueueTime Locator UJPDNB Segment Account Traveler Hotel Name Check-in Date Chec…" at bounding box center [446, 35] width 567 height 0
type input "UJPDNB"
click at [195, 127] on button "Search" at bounding box center [189, 129] width 53 height 26
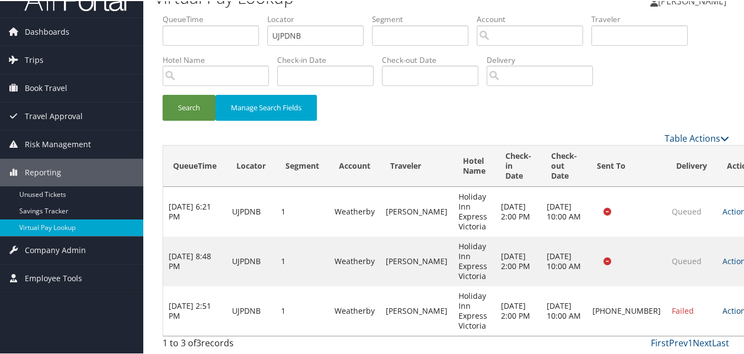
click at [723, 307] on link "Actions" at bounding box center [740, 309] width 35 height 10
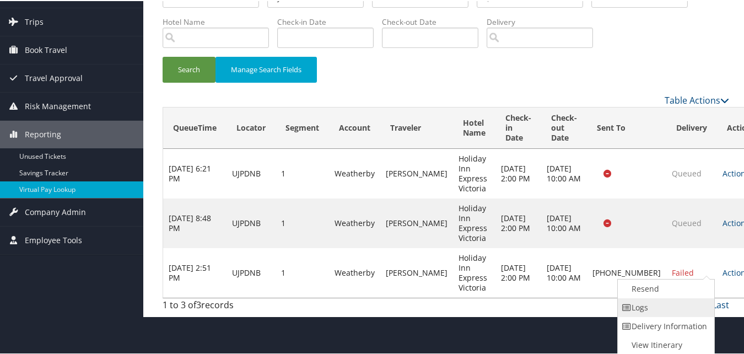
click at [636, 310] on link "Logs" at bounding box center [665, 306] width 94 height 19
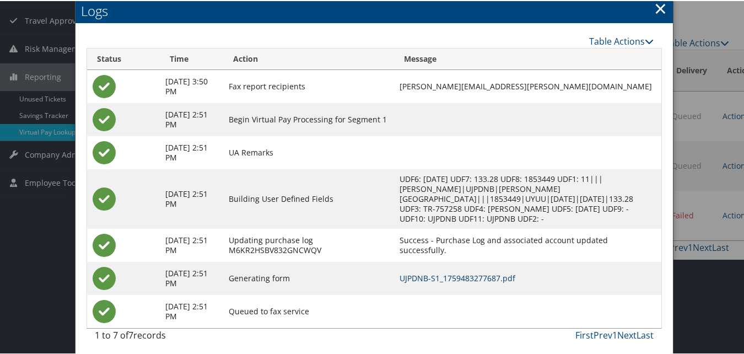
scroll to position [121, 0]
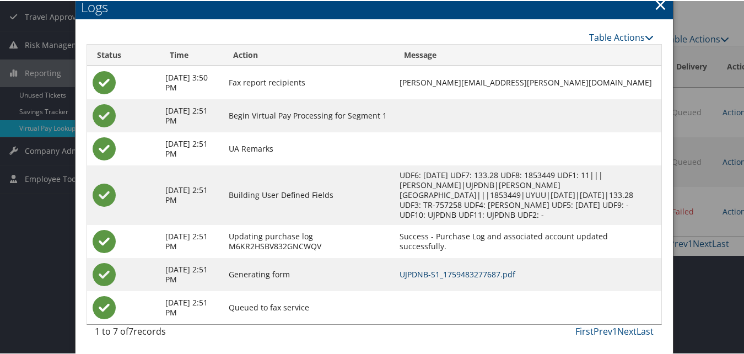
click at [442, 271] on link "UJPDNB-S1_1759483277687.pdf" at bounding box center [458, 273] width 116 height 10
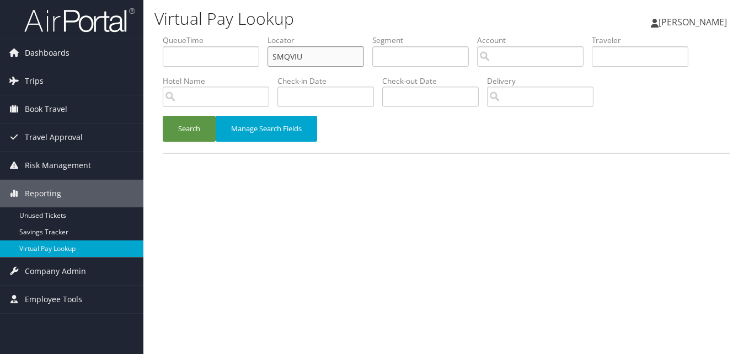
paste input "GVNXNW"
drag, startPoint x: 311, startPoint y: 56, endPoint x: 253, endPoint y: 65, distance: 59.1
click at [253, 35] on ul "QueueTime Locator GVNXNW Segment Account Traveler Hotel Name Check-in Date Chec…" at bounding box center [446, 35] width 567 height 0
type input "GVNXNW"
drag, startPoint x: 209, startPoint y: 126, endPoint x: 203, endPoint y: 124, distance: 6.5
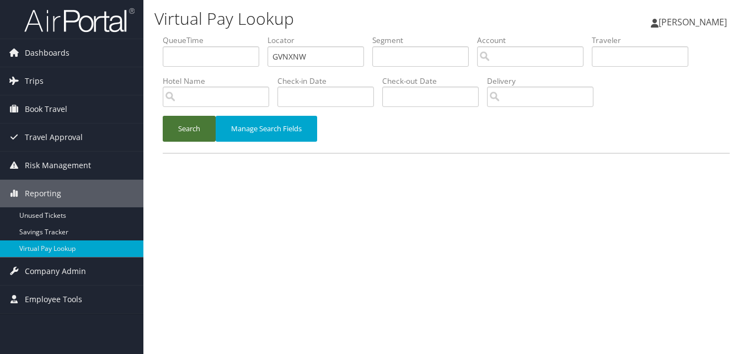
click at [205, 124] on button "Search" at bounding box center [189, 129] width 53 height 26
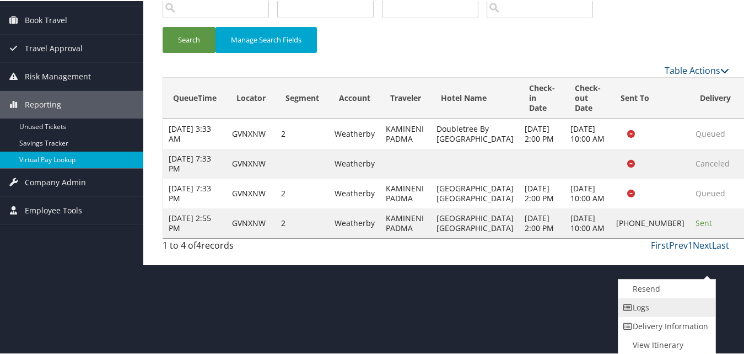
click at [654, 313] on link "Logs" at bounding box center [666, 306] width 94 height 19
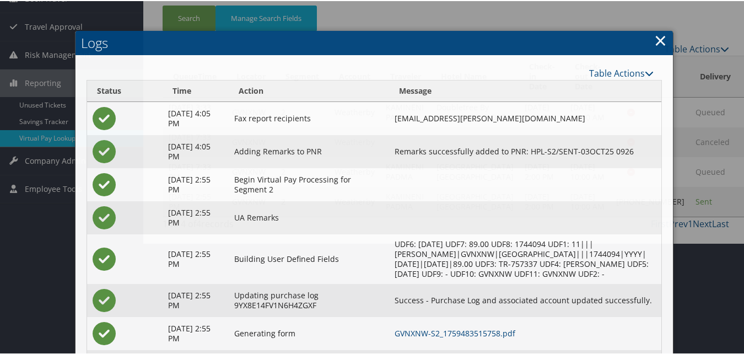
scroll to position [184, 0]
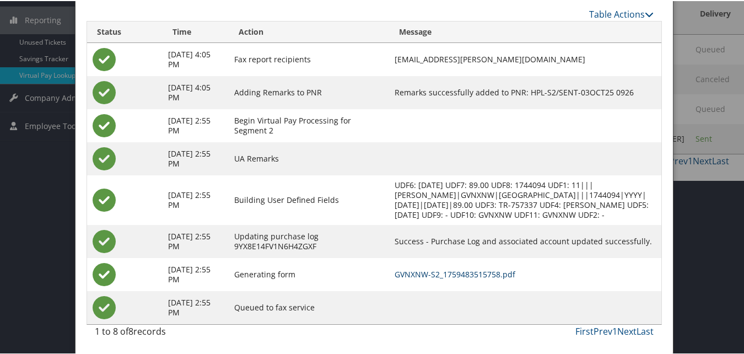
click at [465, 275] on link "GVNXNW-S2_1759483515758.pdf" at bounding box center [455, 273] width 121 height 10
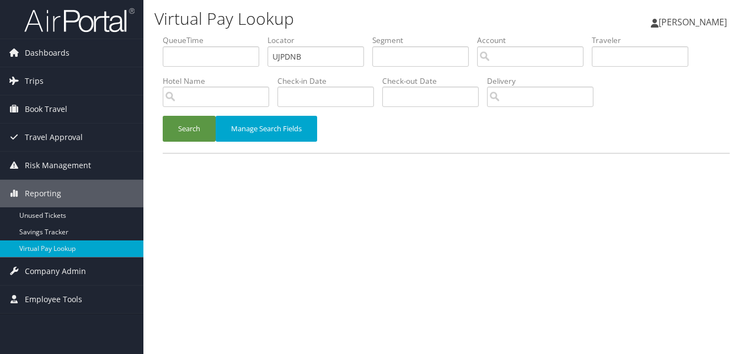
click at [249, 35] on ul "QueueTime Locator UJPDNB Segment Account Traveler Hotel Name Check-in Date Chec…" at bounding box center [446, 35] width 567 height 0
type input "QOTAVD"
click at [187, 131] on button "Search" at bounding box center [189, 129] width 53 height 26
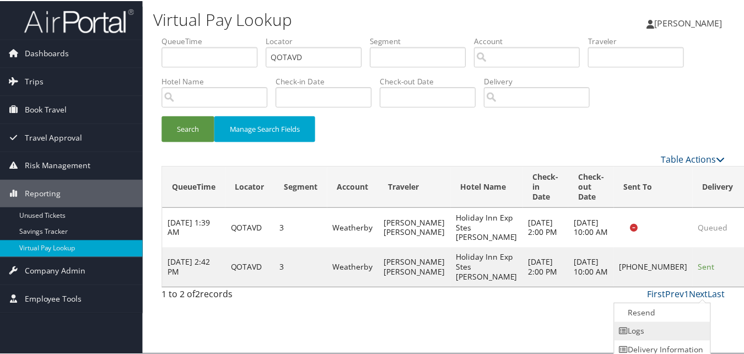
scroll to position [25, 0]
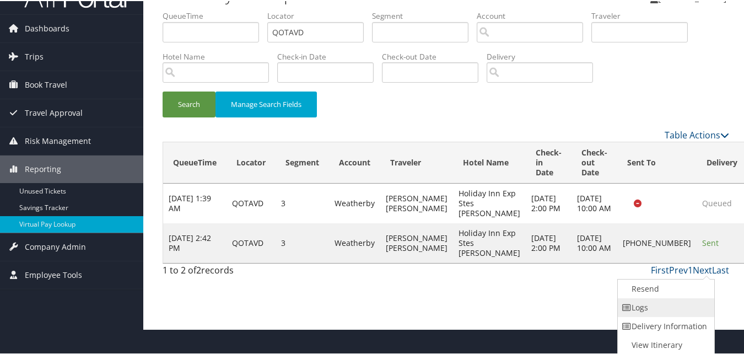
click at [662, 309] on link "Logs" at bounding box center [665, 306] width 94 height 19
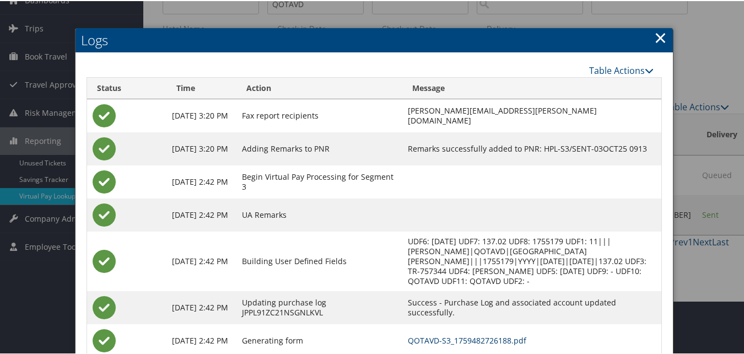
scroll to position [120, 0]
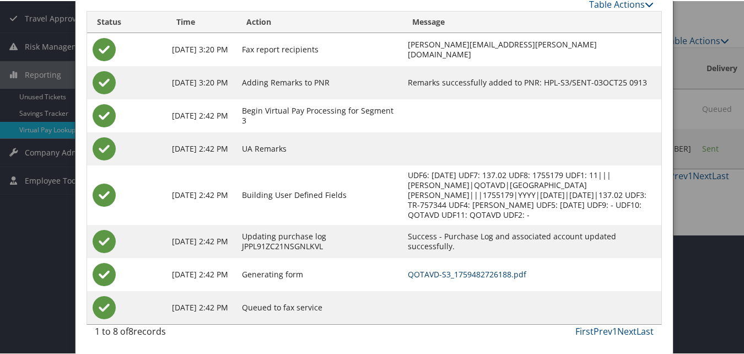
click at [462, 276] on link "QOTAVD-S3_1759482726188.pdf" at bounding box center [467, 273] width 119 height 10
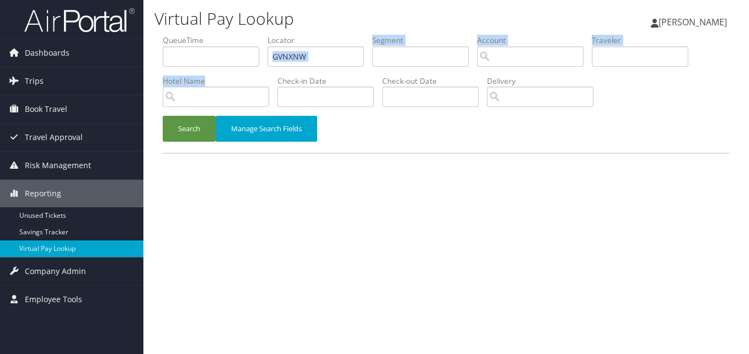
drag, startPoint x: 320, startPoint y: 50, endPoint x: 208, endPoint y: 81, distance: 116.1
click at [208, 35] on ul "QueueTime Locator GVNXNW Segment Account Traveler Hotel Name Check-in Date Chec…" at bounding box center [446, 35] width 567 height 0
drag, startPoint x: 208, startPoint y: 81, endPoint x: 333, endPoint y: 56, distance: 127.0
click at [333, 56] on input "GVNXNW" at bounding box center [315, 56] width 97 height 20
drag, startPoint x: 306, startPoint y: 58, endPoint x: 248, endPoint y: 65, distance: 58.3
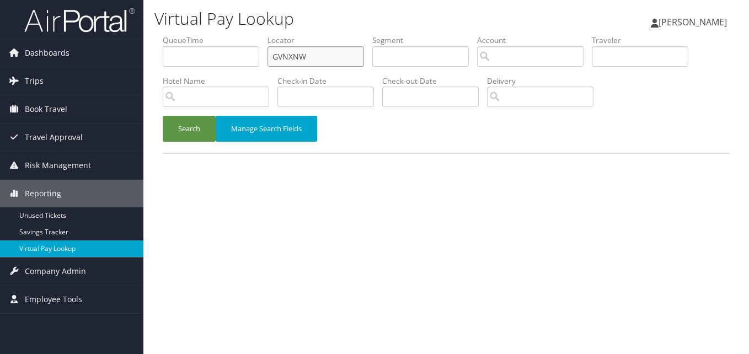
click at [248, 35] on ul "QueueTime Locator GVNXNW Segment Account Traveler Hotel Name Check-in Date Chec…" at bounding box center [446, 35] width 567 height 0
paste input "CKJWMN"
type input "CKJWMN"
click at [163, 116] on button "Search" at bounding box center [189, 129] width 53 height 26
